Goal: Communication & Community: Participate in discussion

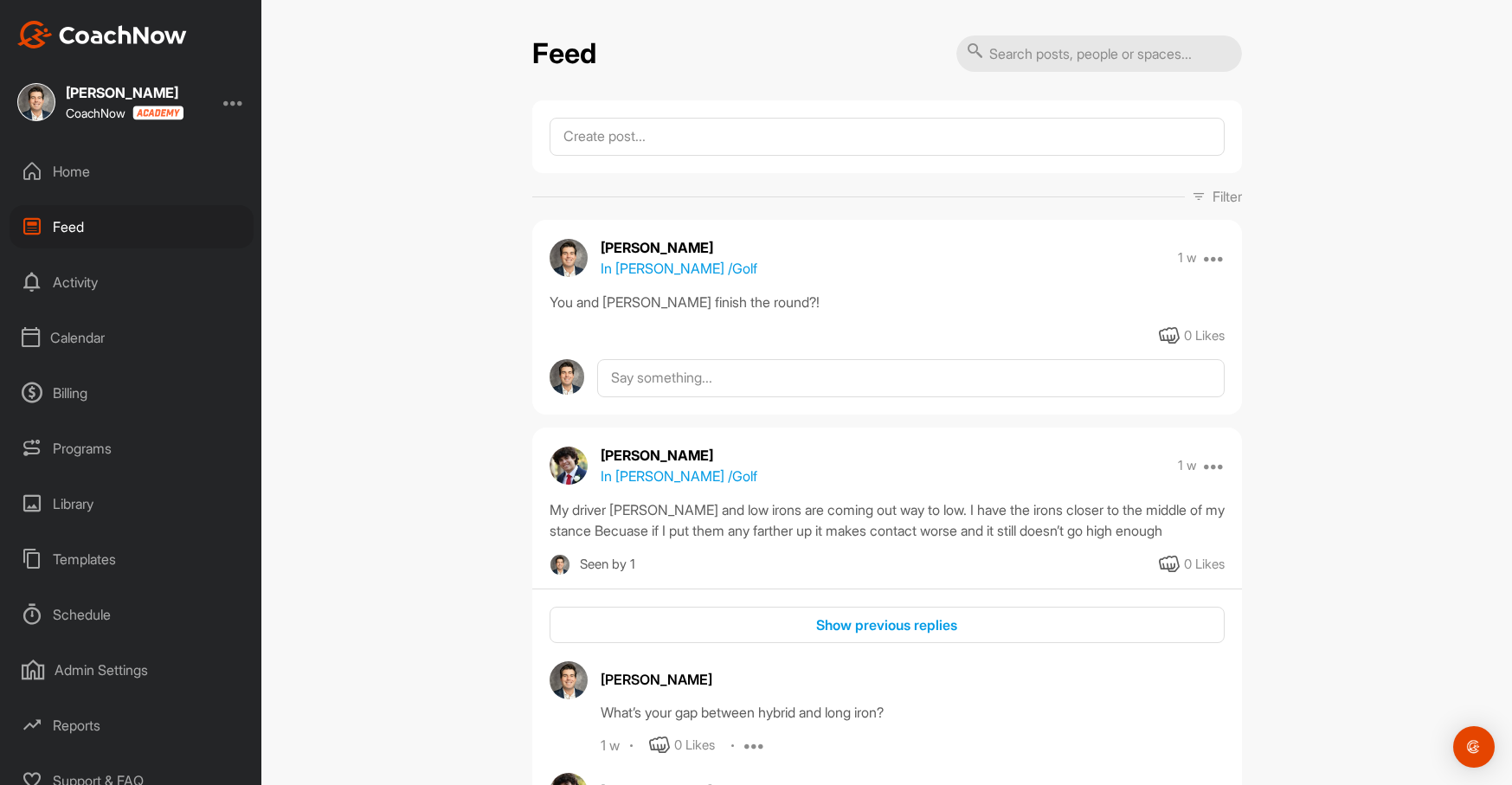
click at [86, 276] on div "Activity" at bounding box center [132, 282] width 244 height 43
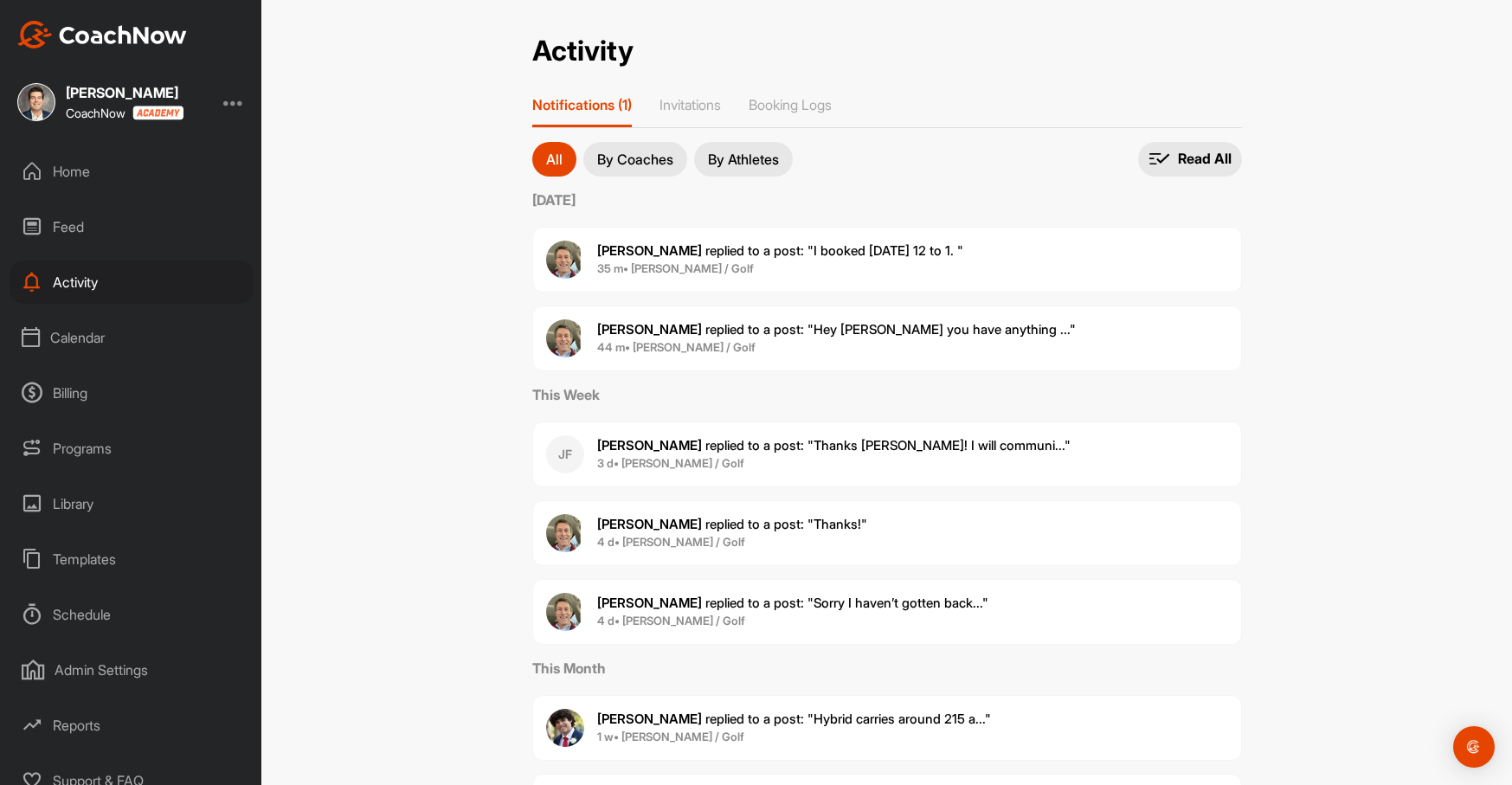
click at [702, 248] on span "[PERSON_NAME] replied to a post : "I booked [DATE] 12 to 1. "" at bounding box center [780, 250] width 366 height 17
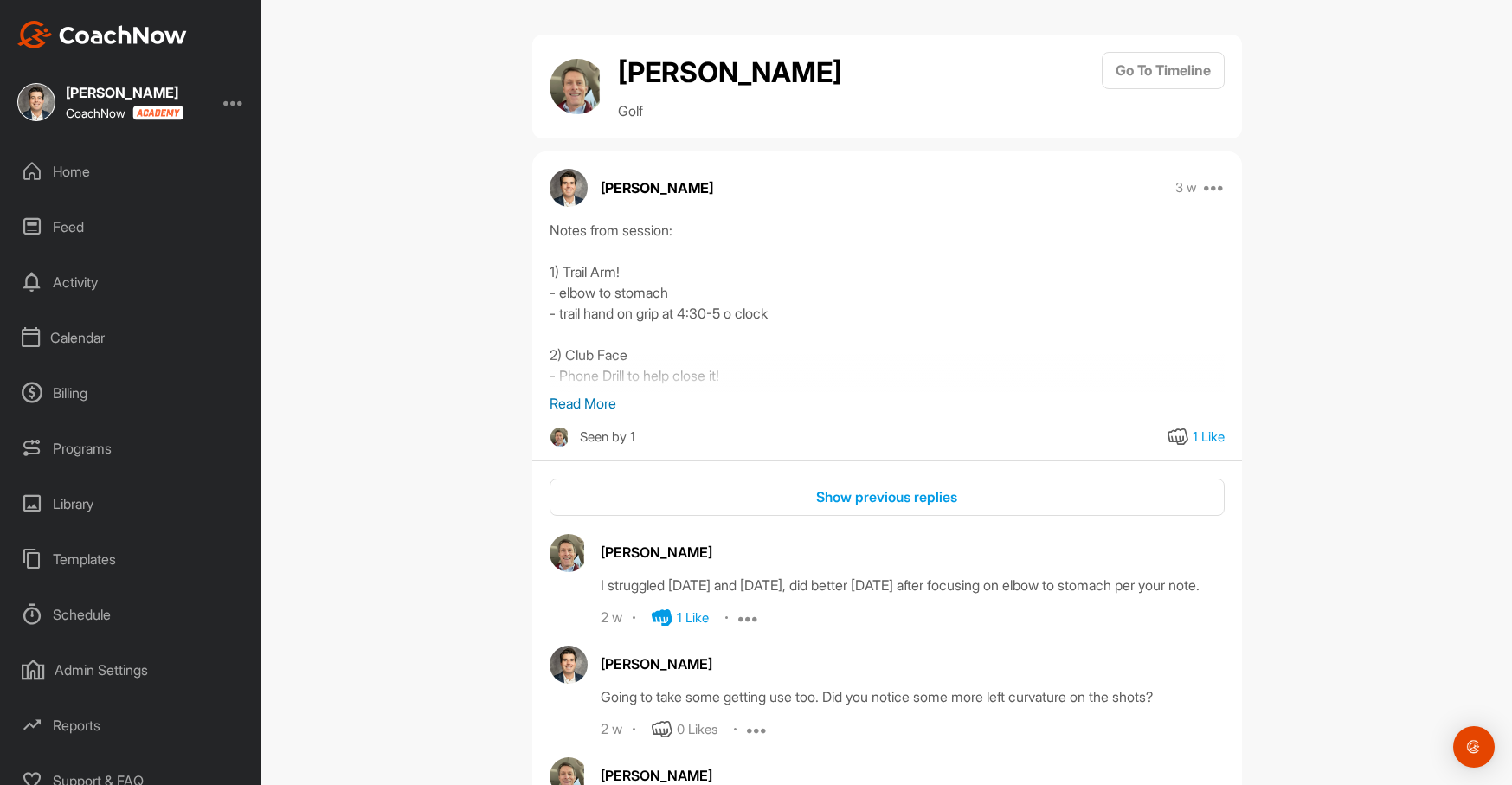
scroll to position [1267, 0]
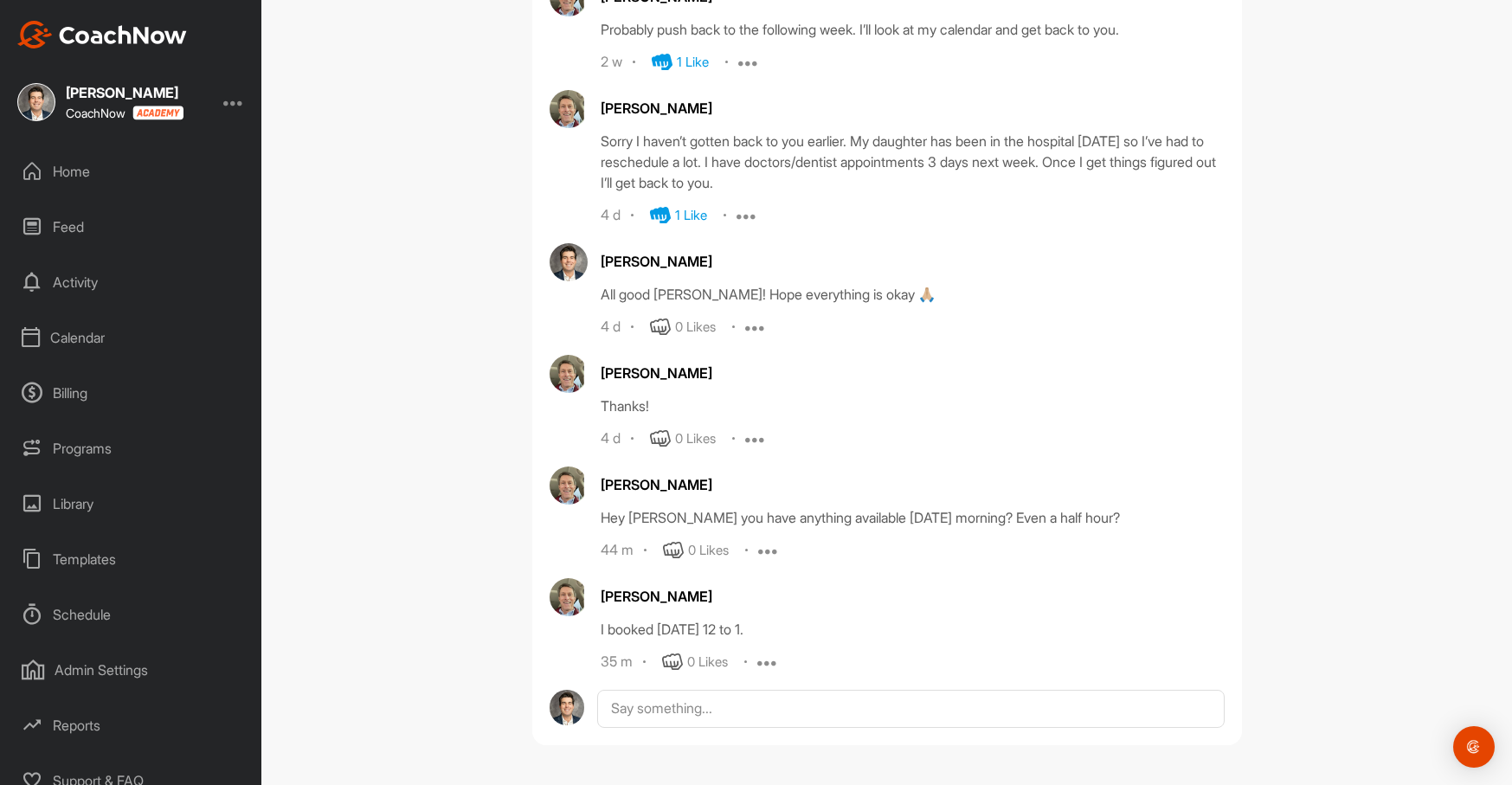
click at [685, 662] on div "0 Likes" at bounding box center [695, 661] width 66 height 21
click at [676, 662] on icon at bounding box center [672, 661] width 21 height 21
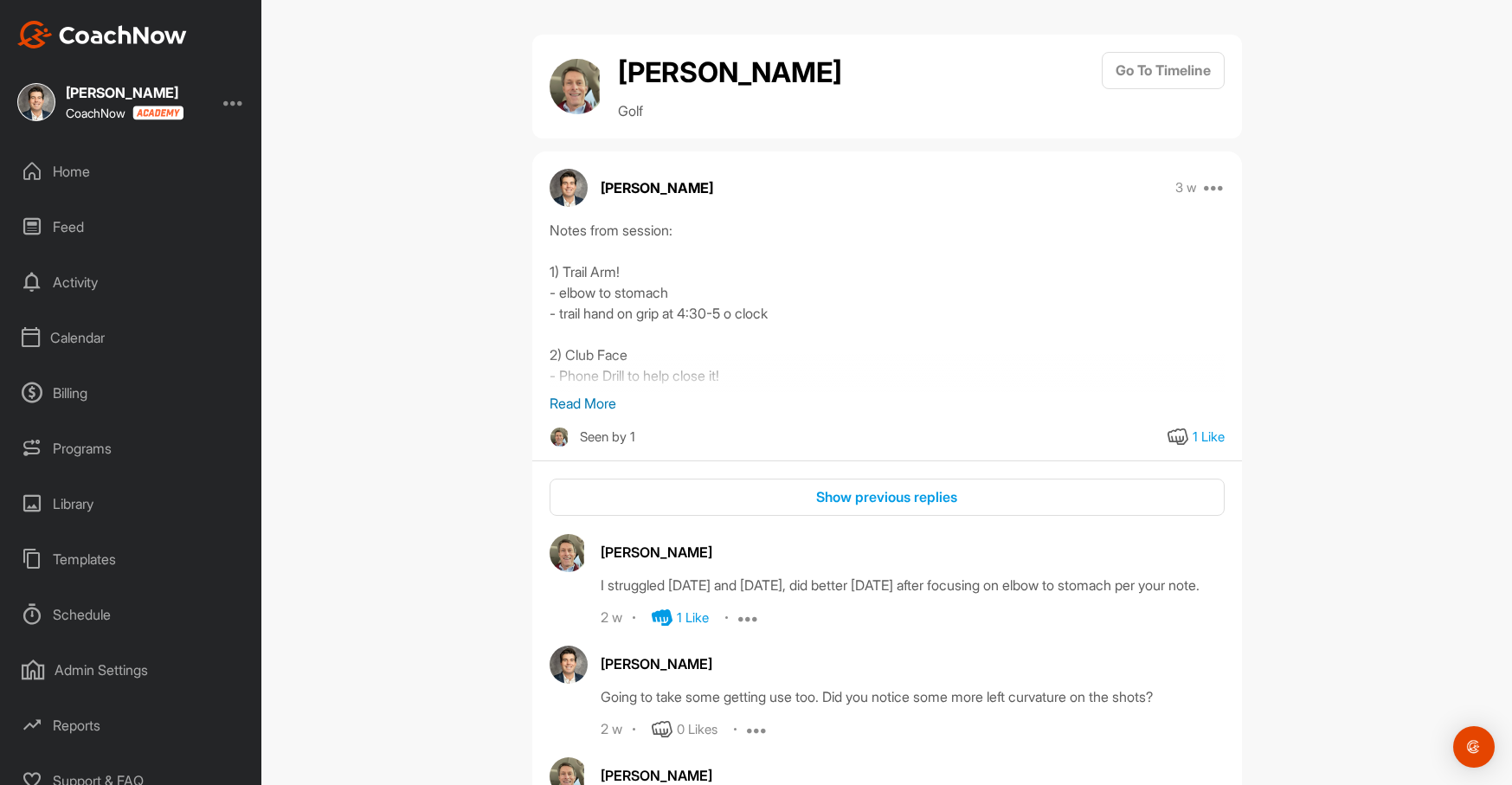
scroll to position [0, 0]
click at [91, 242] on div "Feed" at bounding box center [132, 226] width 244 height 43
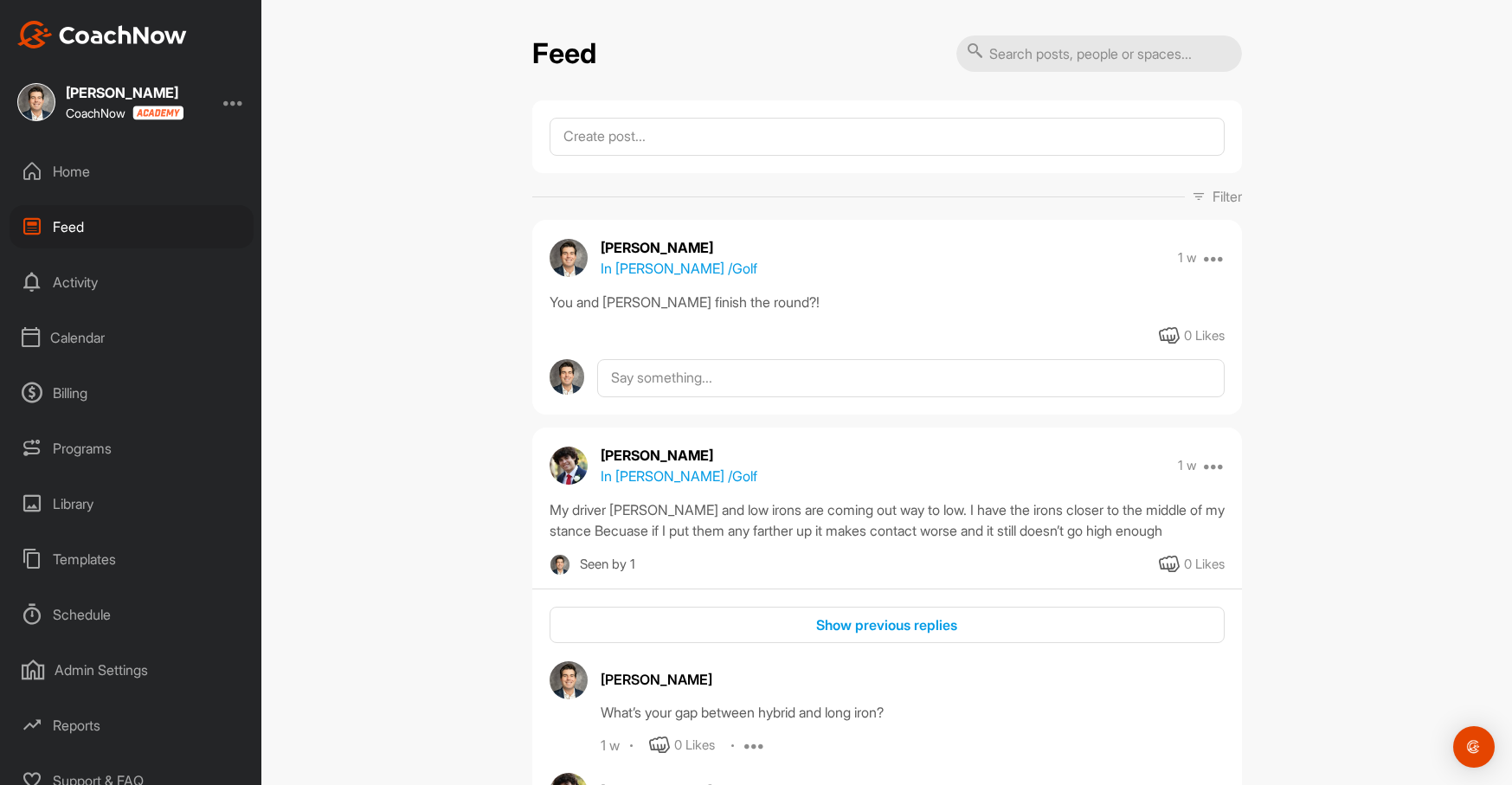
click at [83, 337] on div "Calendar" at bounding box center [132, 337] width 244 height 43
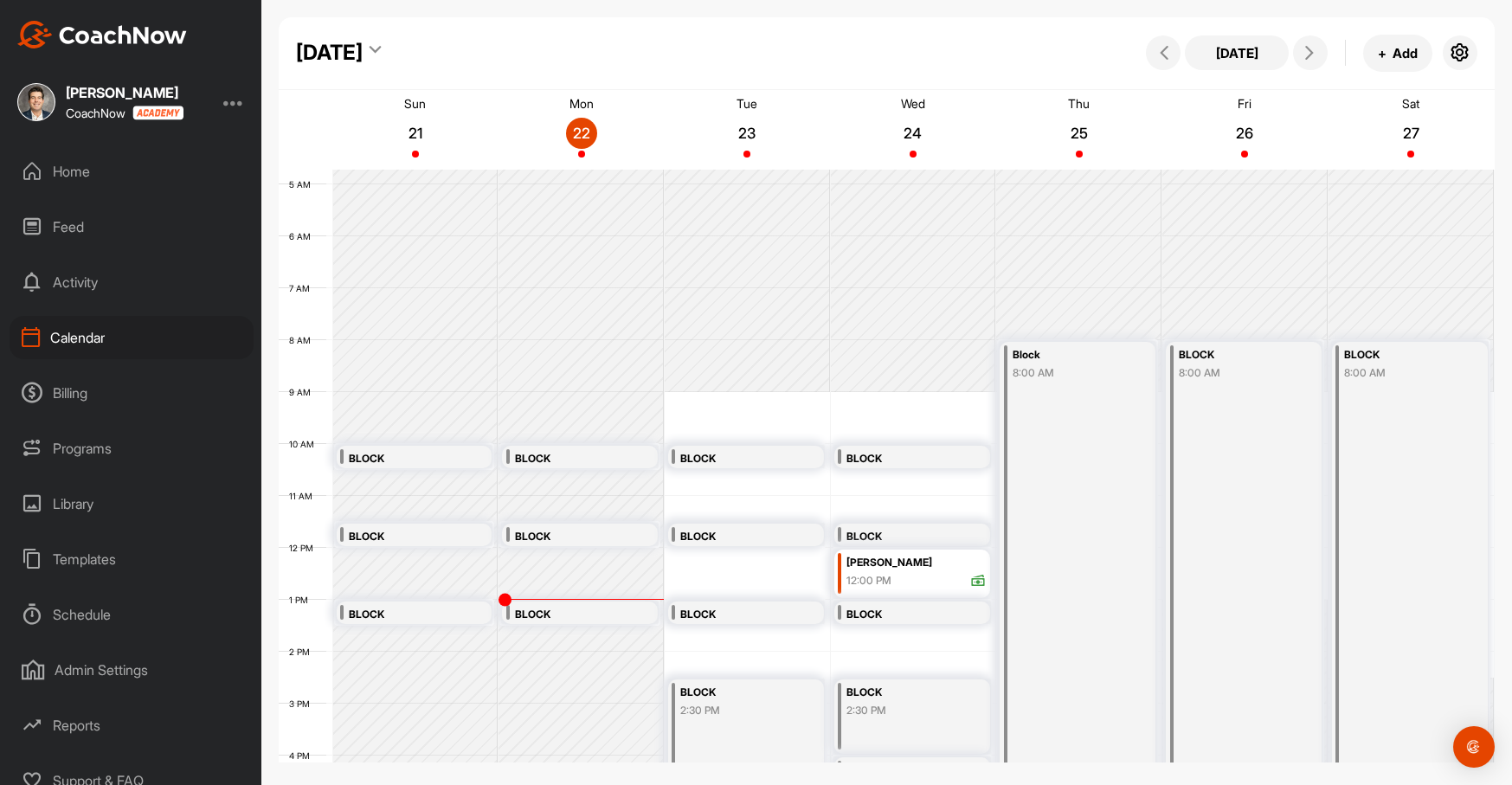
scroll to position [99, 0]
